Goal: Book appointment/travel/reservation

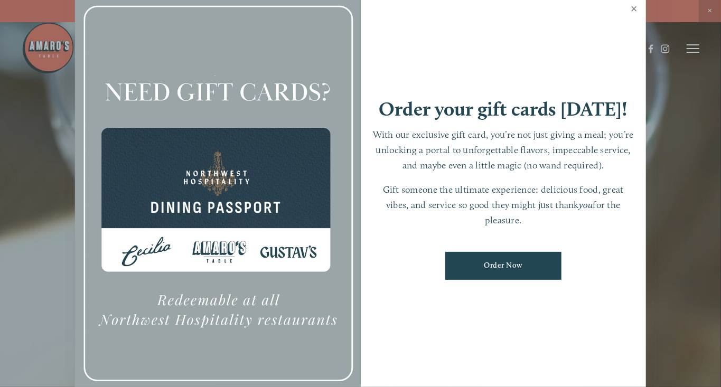
click at [634, 10] on link "Close" at bounding box center [634, 10] width 21 height 30
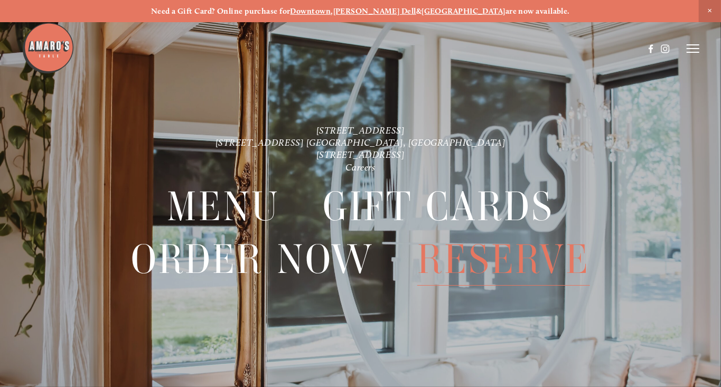
scroll to position [22, 0]
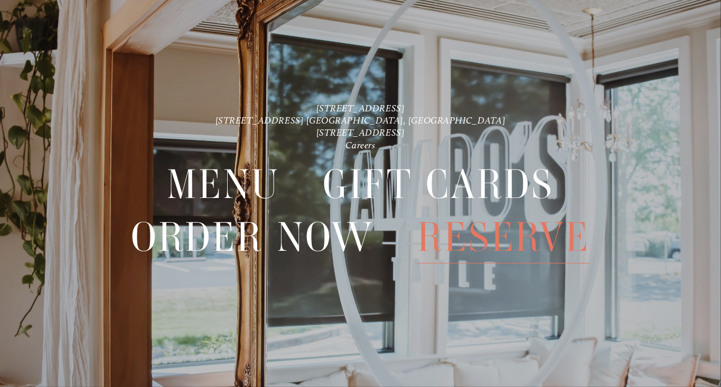
click at [520, 234] on span "Reserve" at bounding box center [503, 237] width 173 height 52
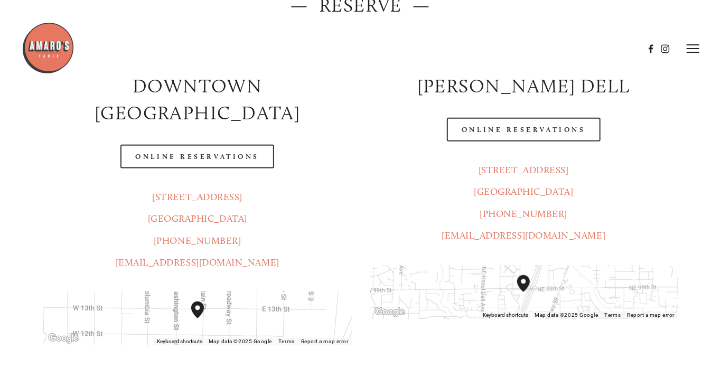
scroll to position [159, 0]
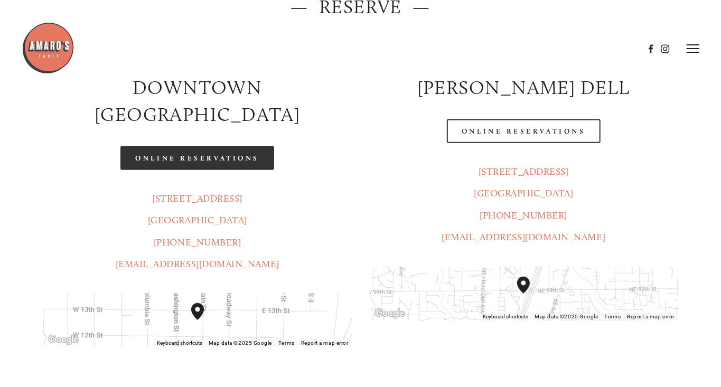
click at [238, 146] on link "Online Reservations" at bounding box center [196, 158] width 153 height 24
click at [236, 146] on link "Online Reservations" at bounding box center [196, 158] width 153 height 24
